Goal: Check status: Check status

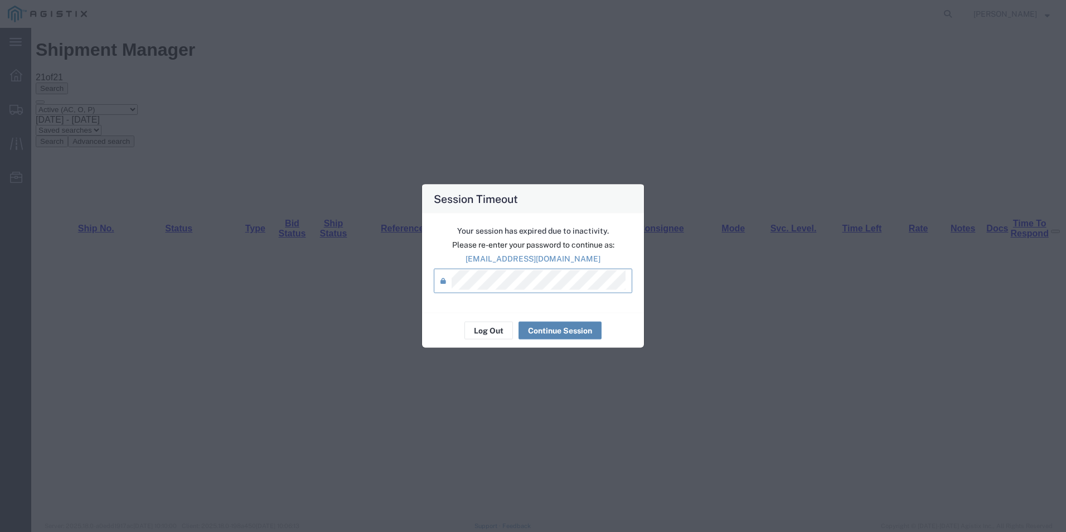
click at [0, 0] on button "Continue Session" at bounding box center [0, 0] width 0 height 0
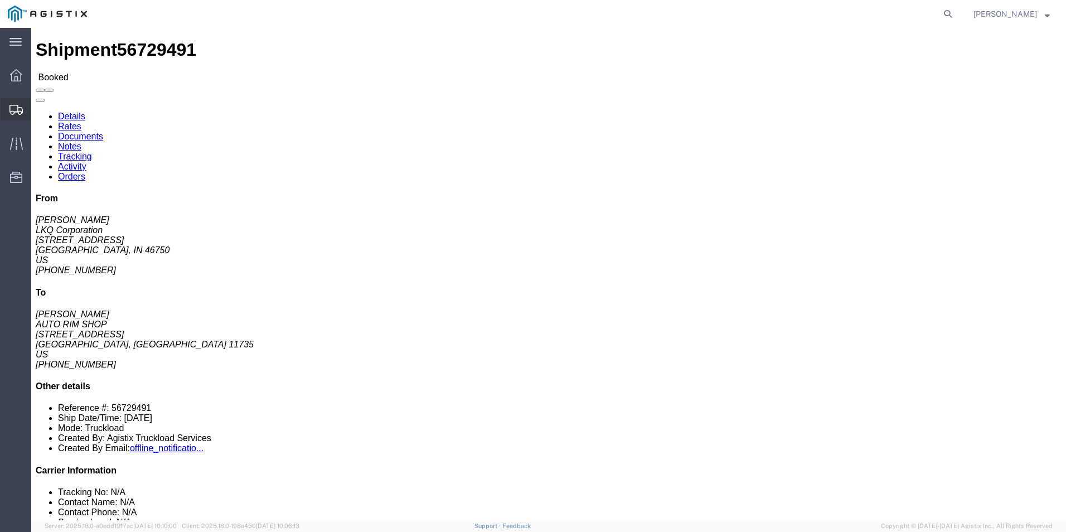
click at [21, 105] on icon at bounding box center [15, 110] width 13 height 10
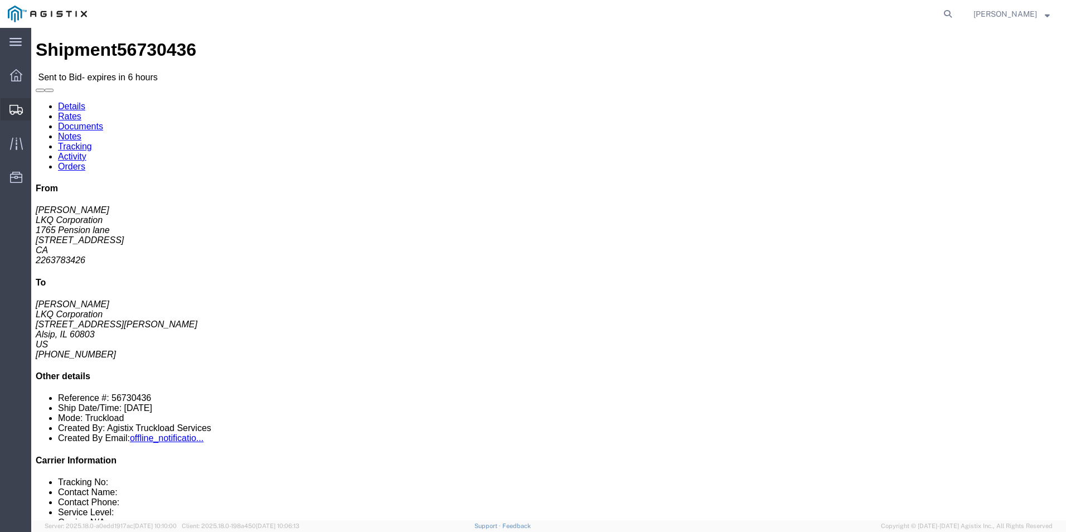
click at [18, 110] on icon at bounding box center [15, 110] width 13 height 10
